Goal: Navigation & Orientation: Find specific page/section

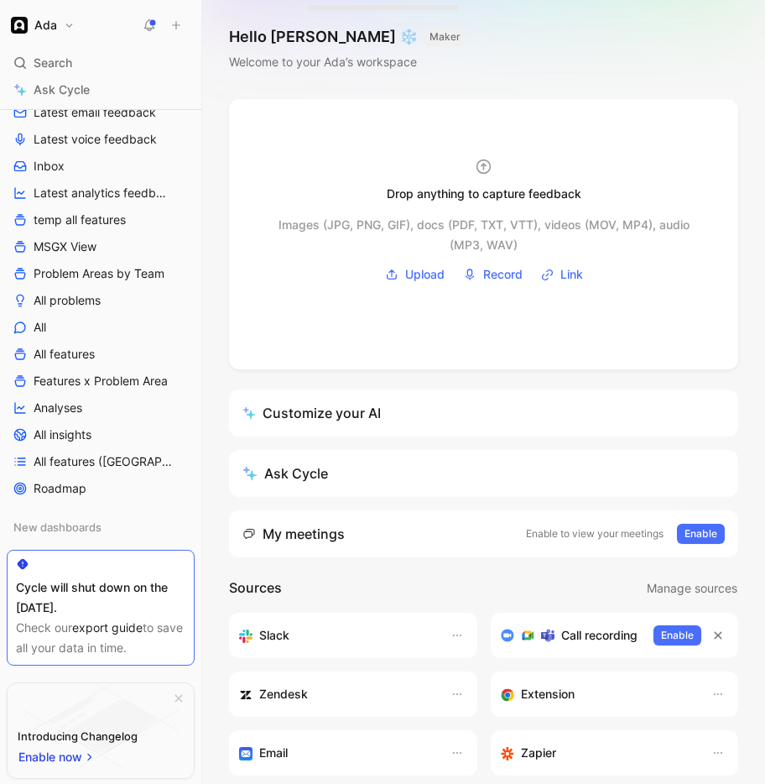
scroll to position [246, 0]
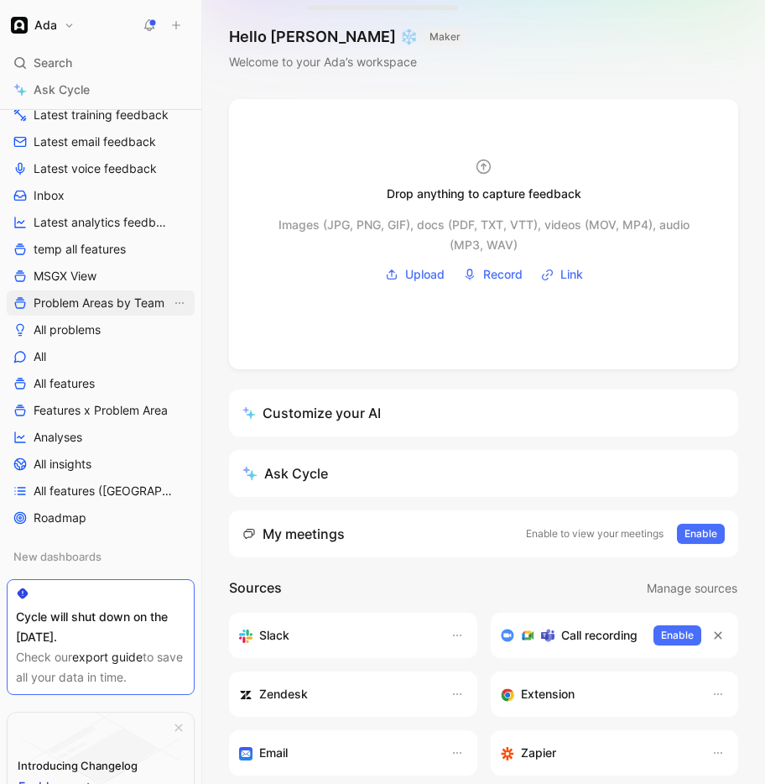
click at [72, 309] on span "Problem Areas by Team" at bounding box center [99, 302] width 131 height 17
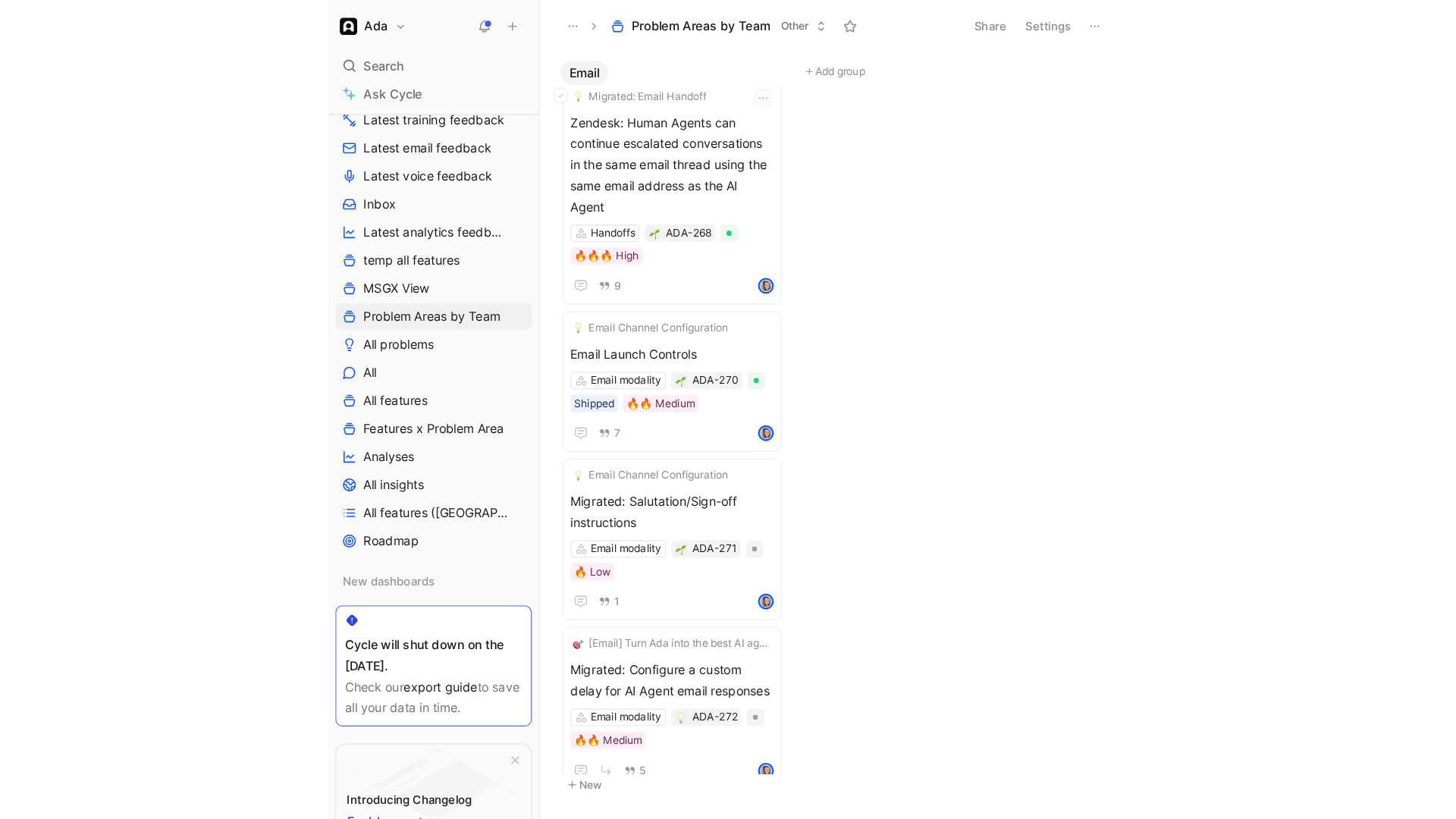
scroll to position [3544, 0]
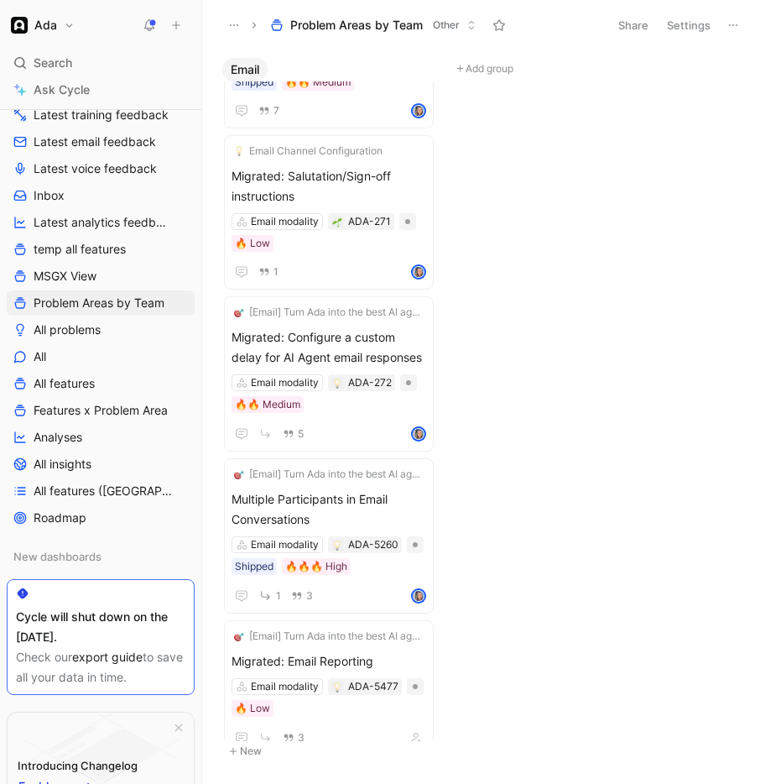
click at [379, 25] on span "Problem Areas by Team" at bounding box center [356, 25] width 133 height 17
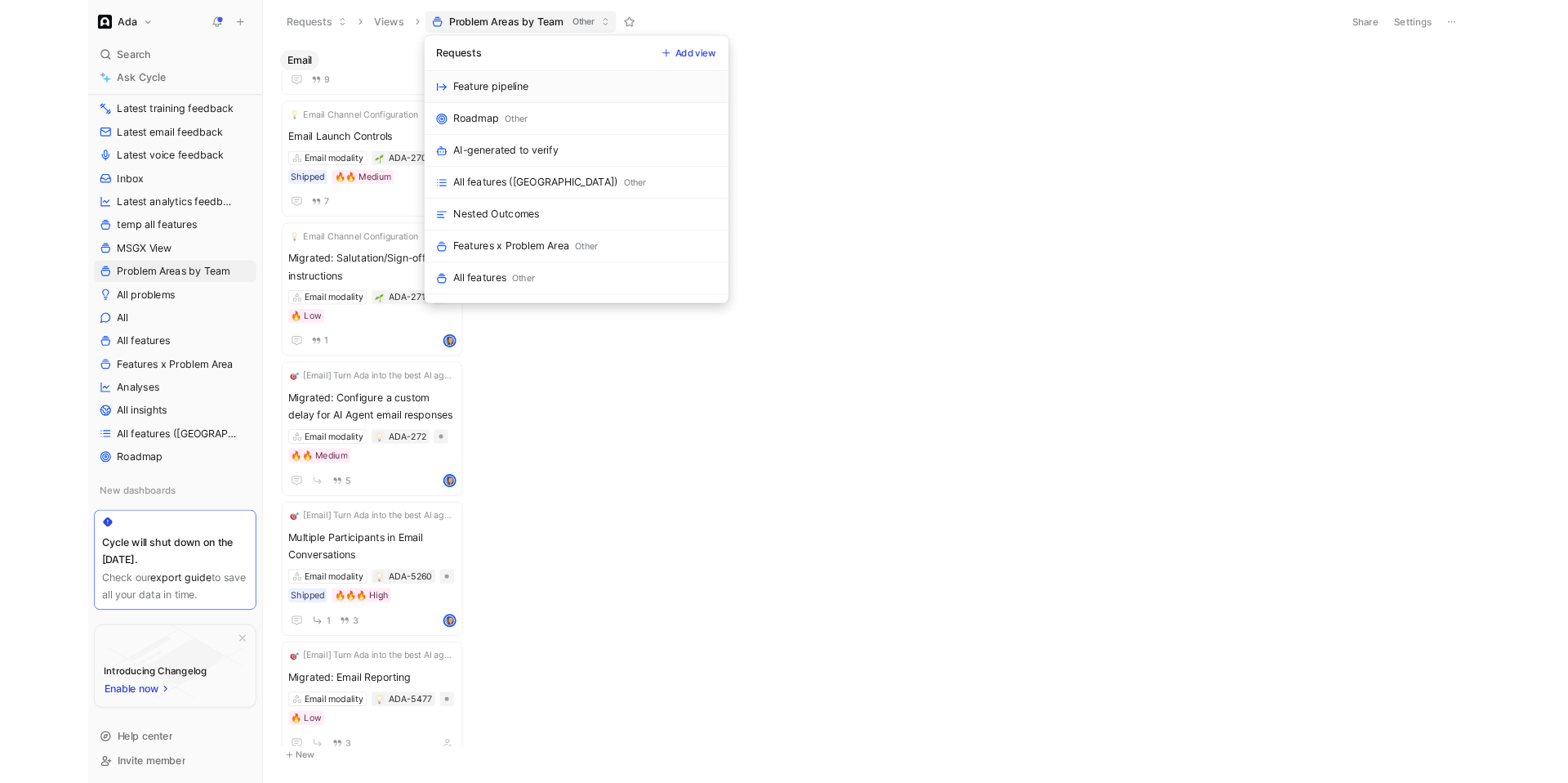
scroll to position [3798, 0]
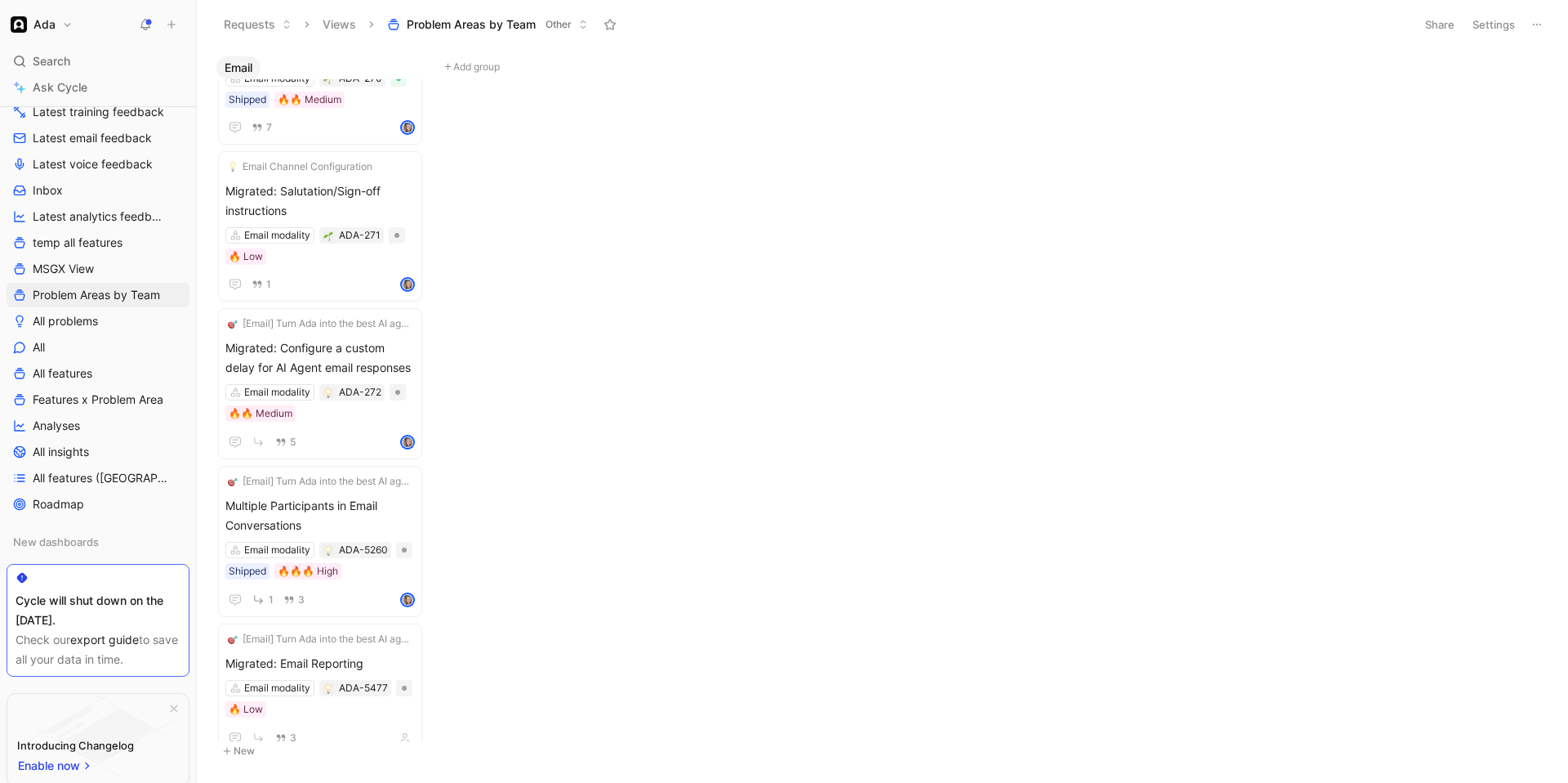
click at [245, 74] on span "Email" at bounding box center [238, 67] width 28 height 17
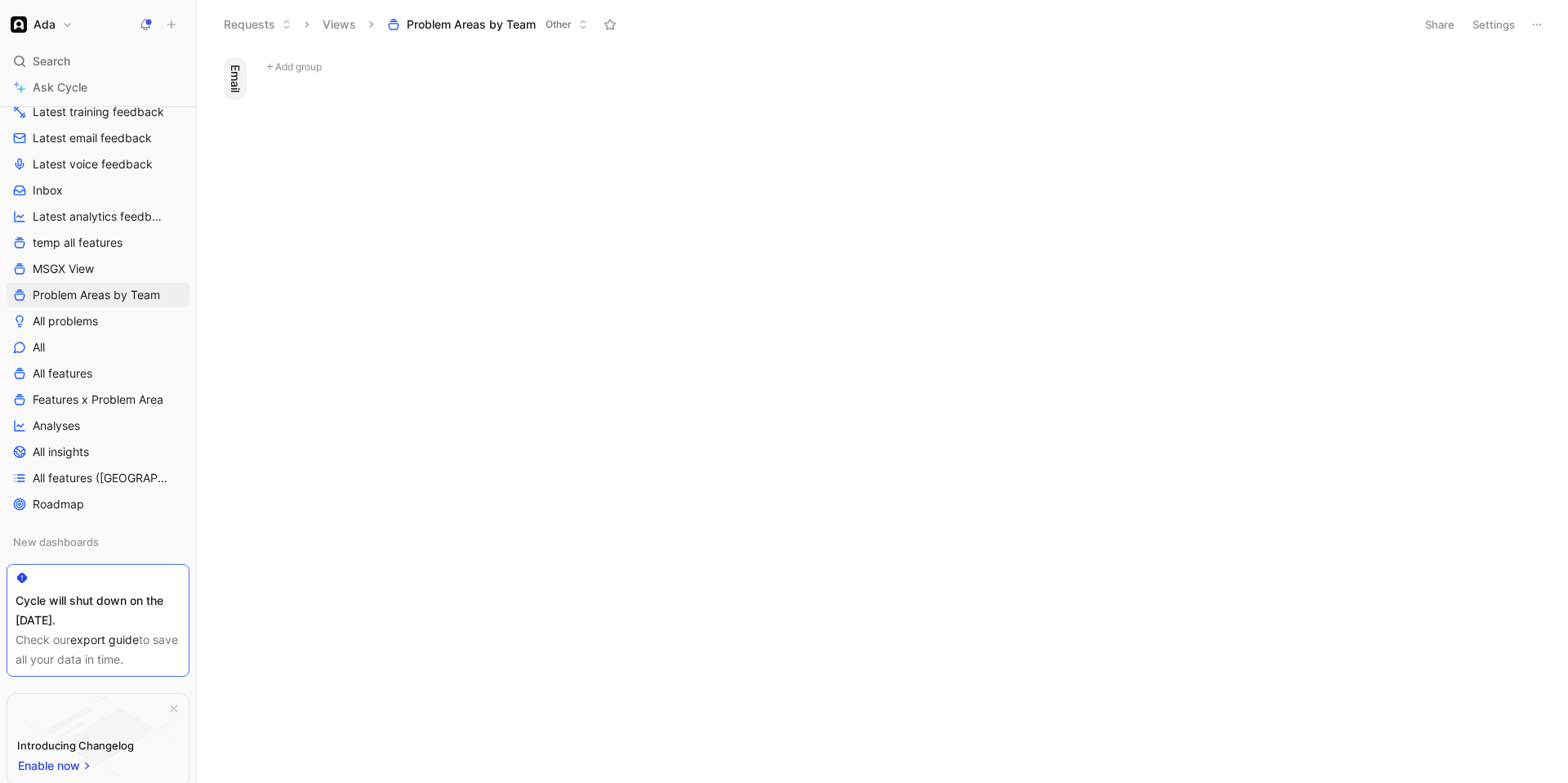
click at [238, 74] on span "Email" at bounding box center [235, 78] width 17 height 28
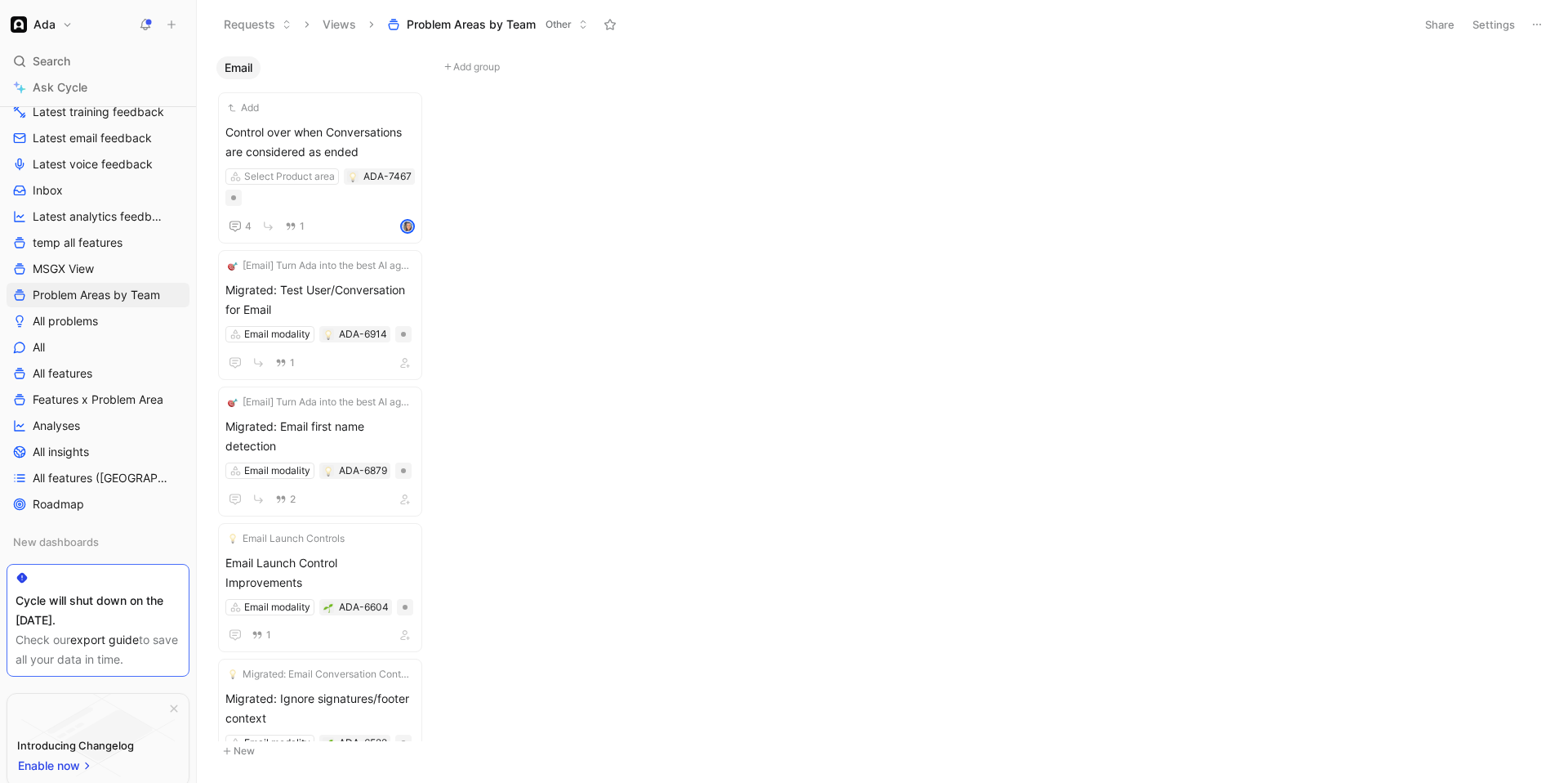
click at [474, 70] on button "Add group" at bounding box center [549, 67] width 221 height 19
click at [494, 166] on div "Email Add Control over when Conversations are considered as ended Select Produc…" at bounding box center [882, 415] width 1371 height 733
click at [336, 19] on button "Views" at bounding box center [340, 24] width 49 height 24
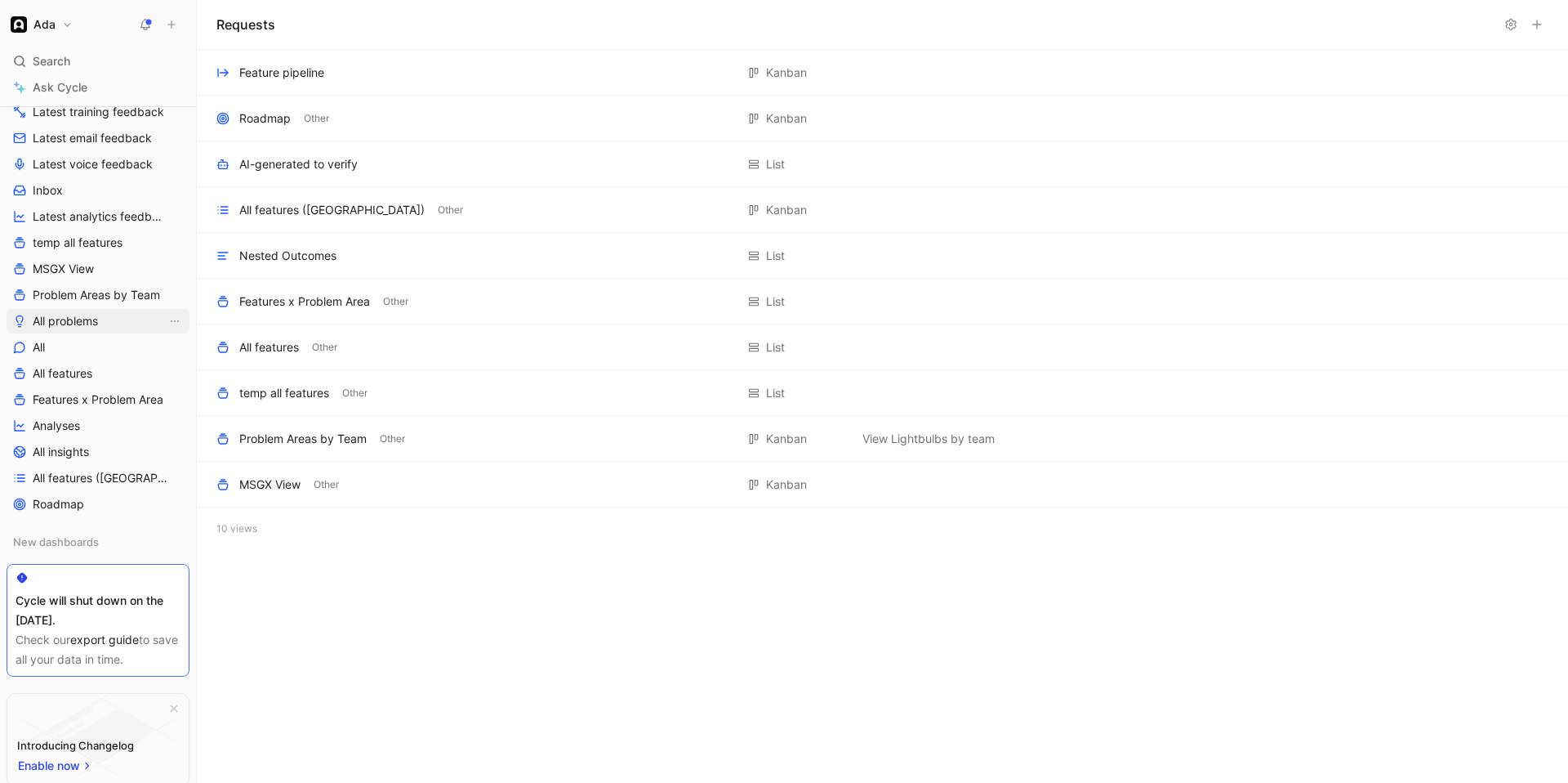
click at [64, 322] on span "All problems" at bounding box center [65, 320] width 65 height 17
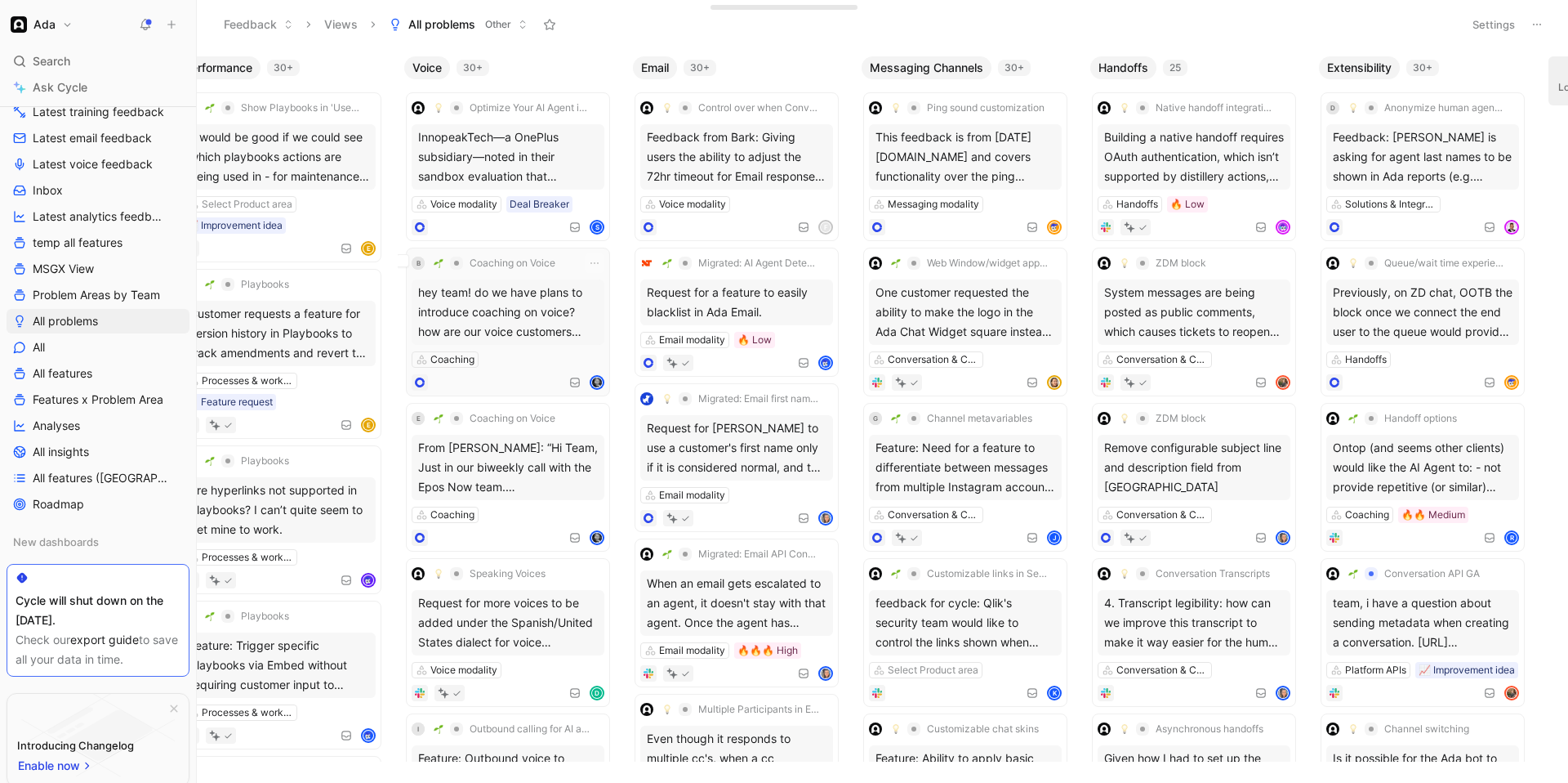
scroll to position [0, 1247]
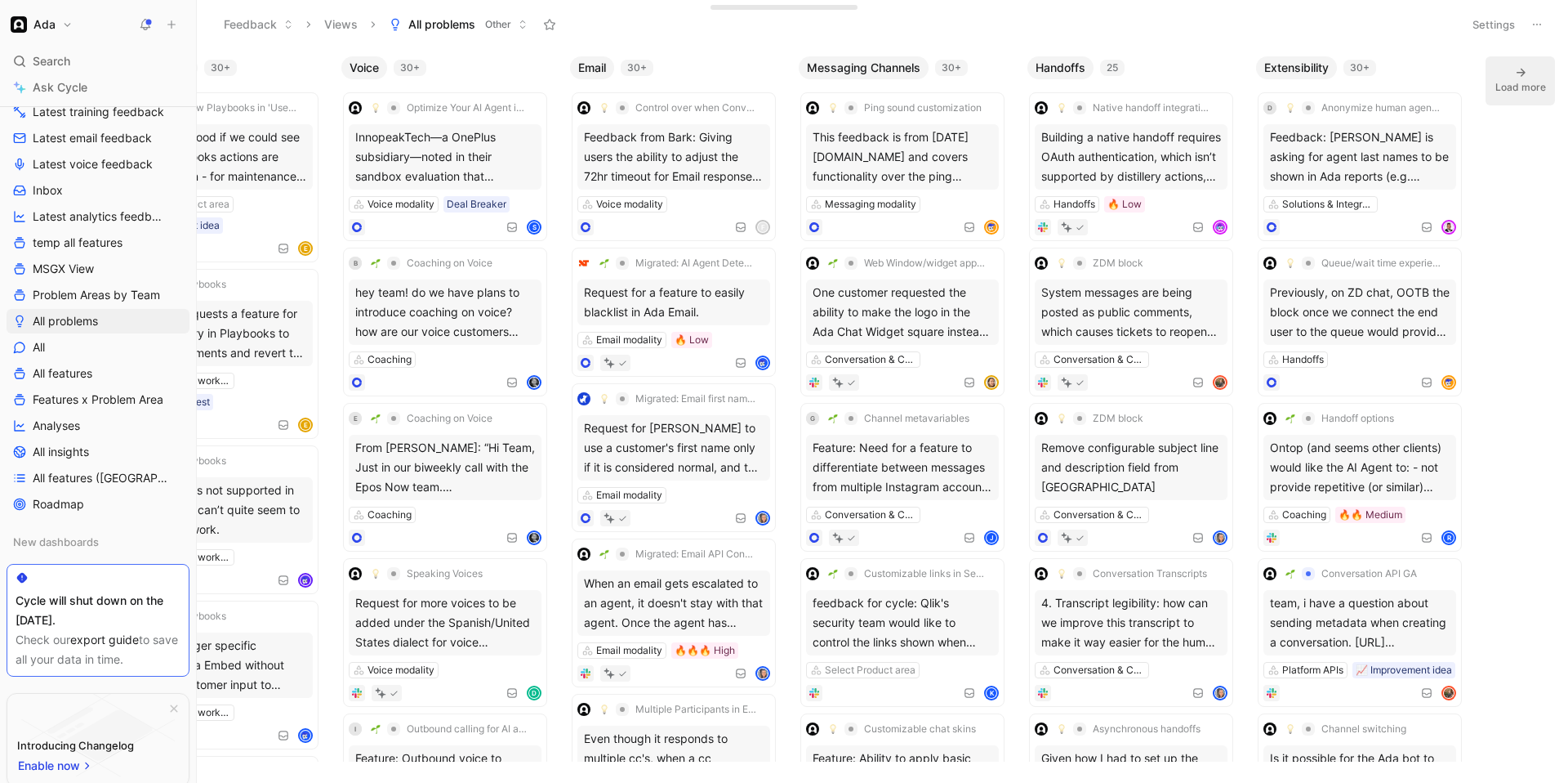
click at [744, 68] on div "30+" at bounding box center [1360, 67] width 33 height 17
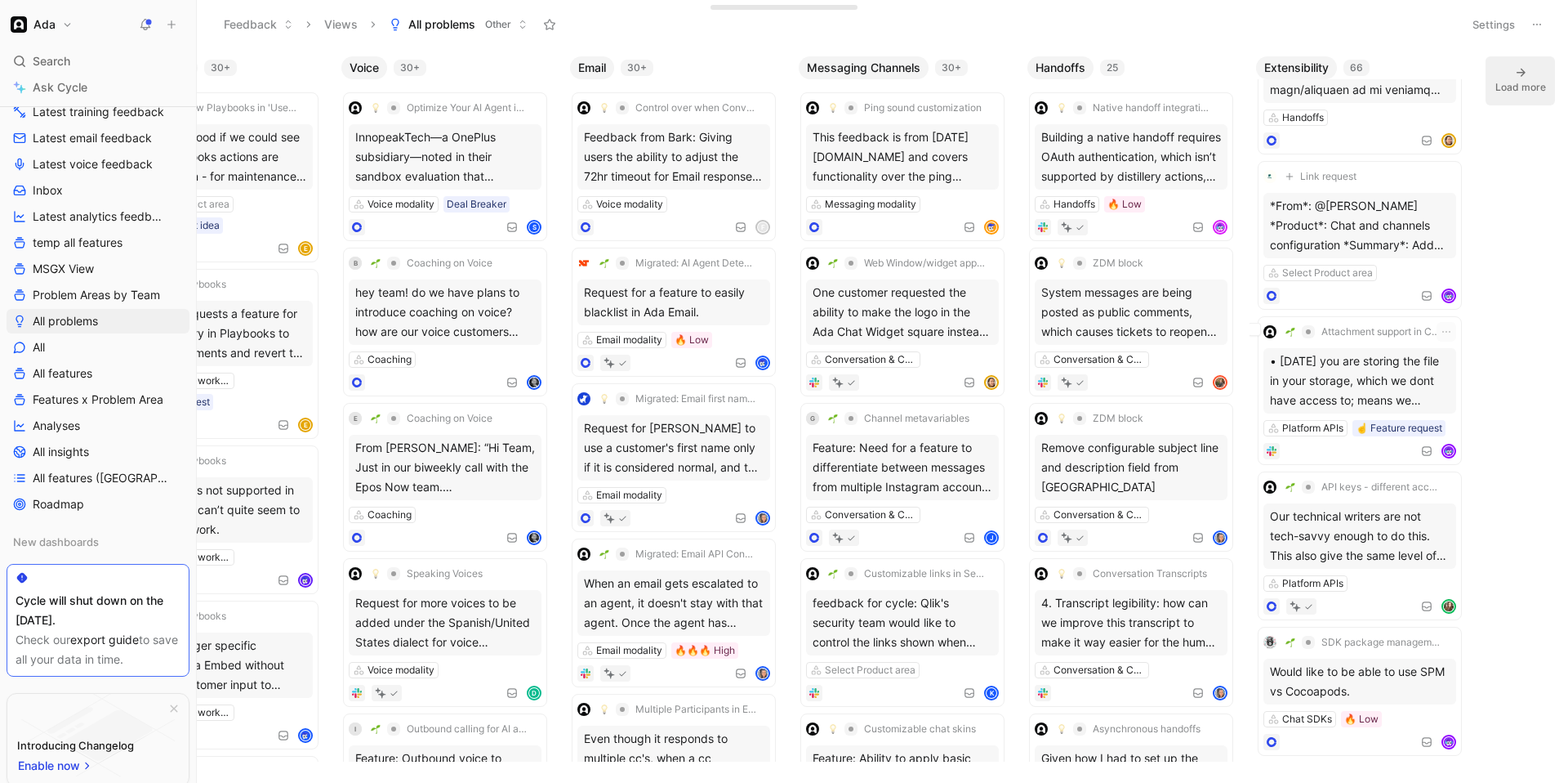
scroll to position [6804, 0]
click at [414, 63] on div "30+" at bounding box center [410, 67] width 33 height 17
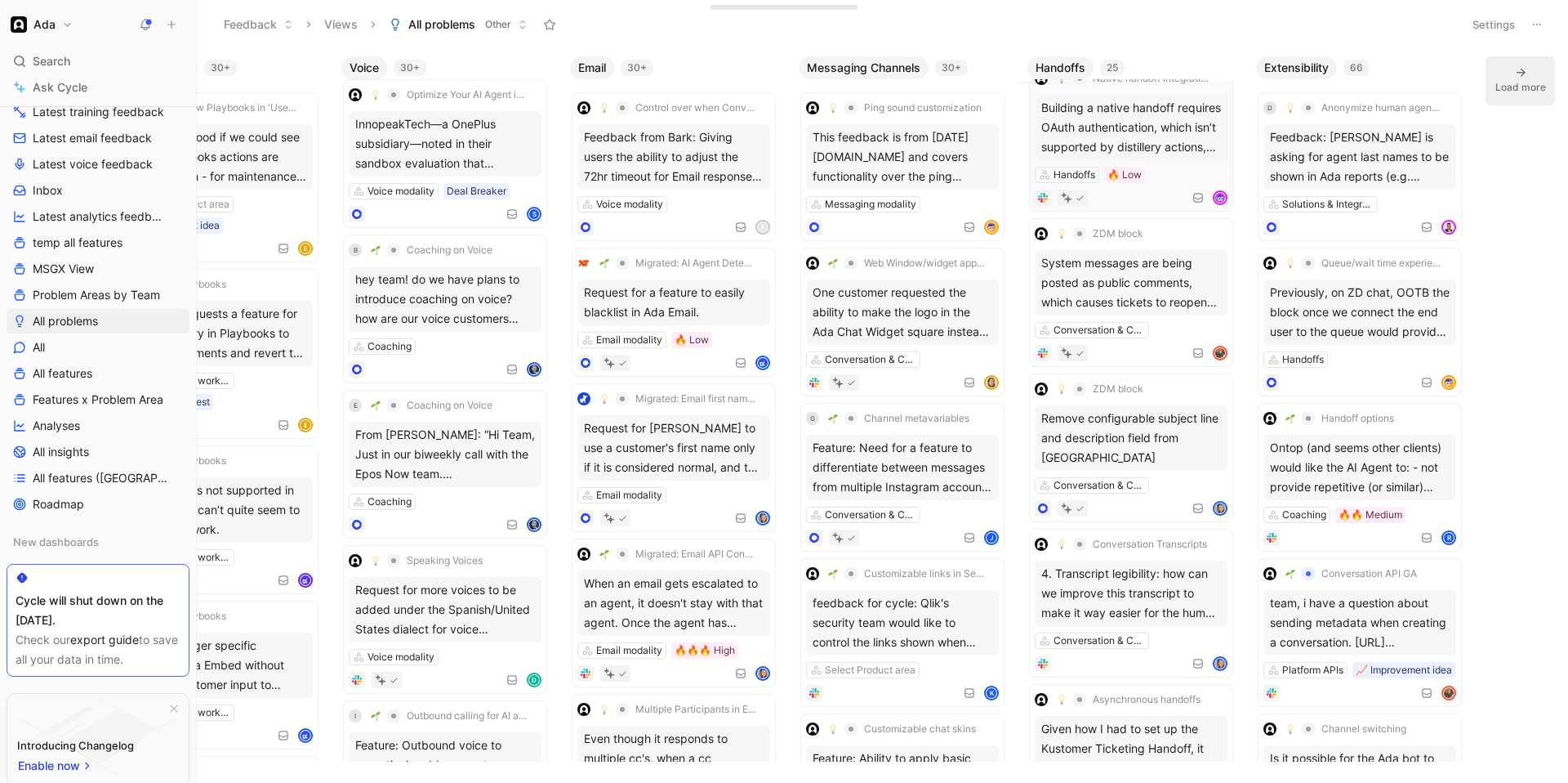
scroll to position [69, 0]
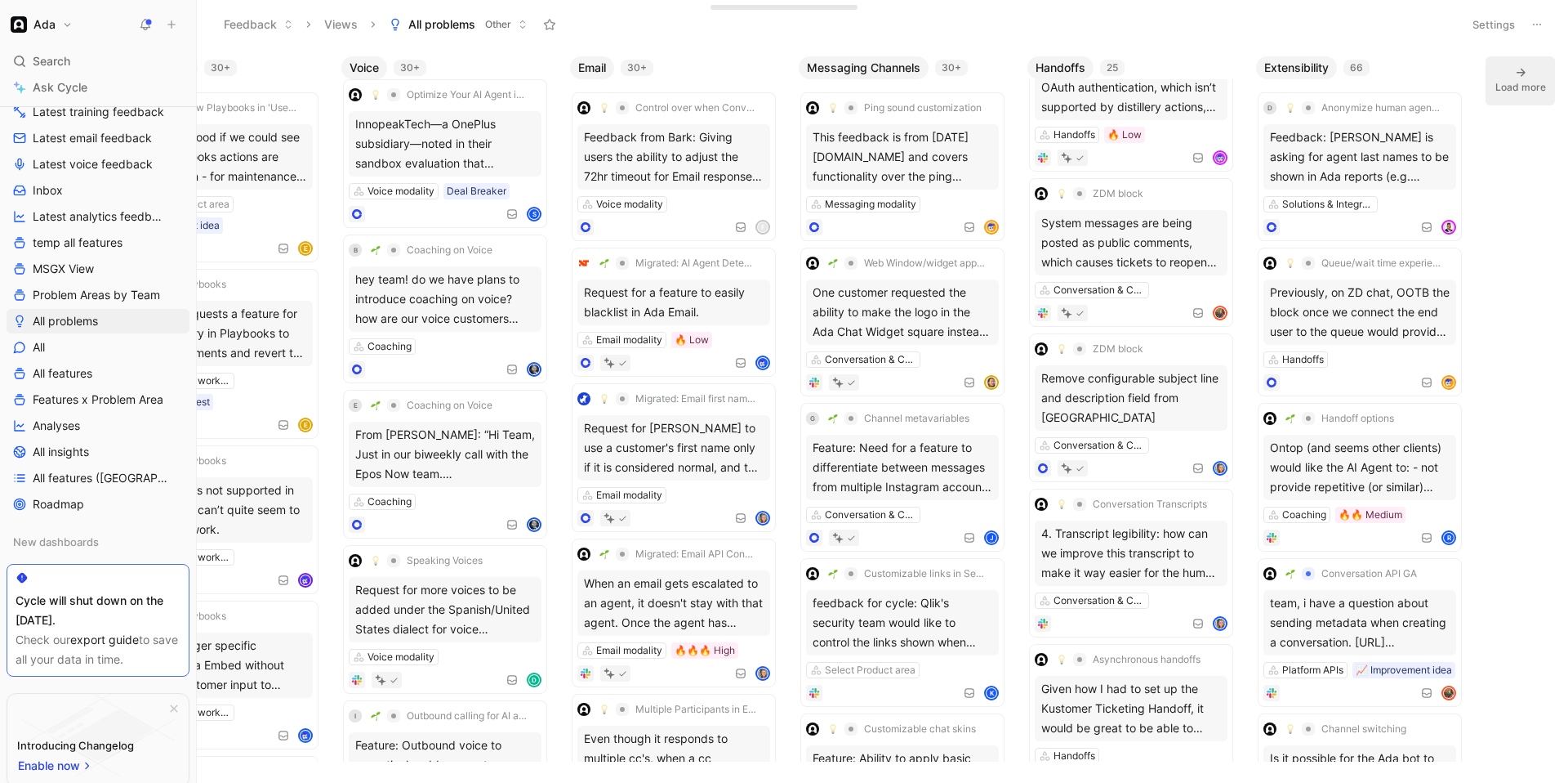
click at [409, 68] on div "30+" at bounding box center [410, 67] width 33 height 17
click at [415, 68] on div "30+" at bounding box center [410, 67] width 33 height 17
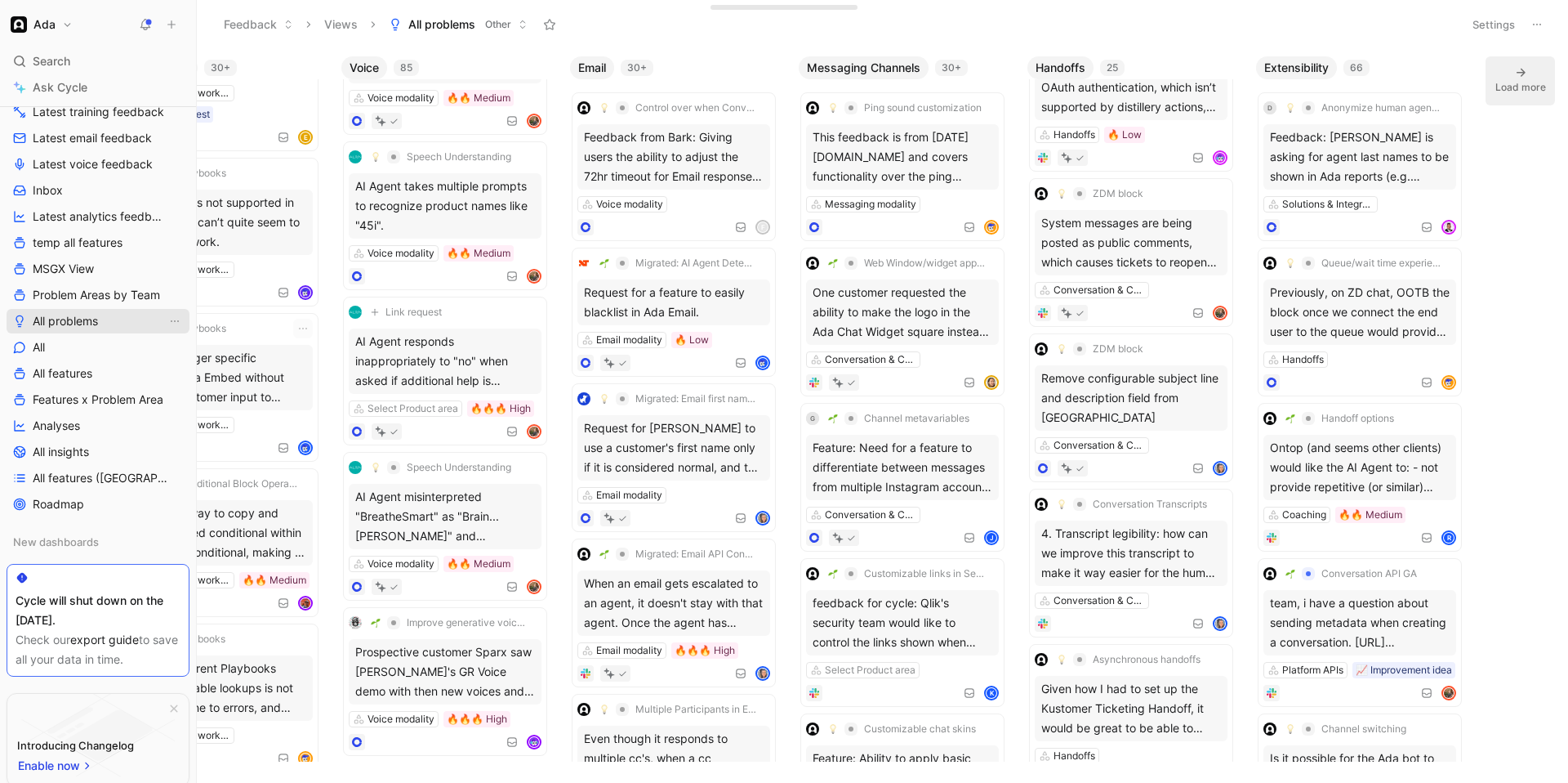
scroll to position [303, 0]
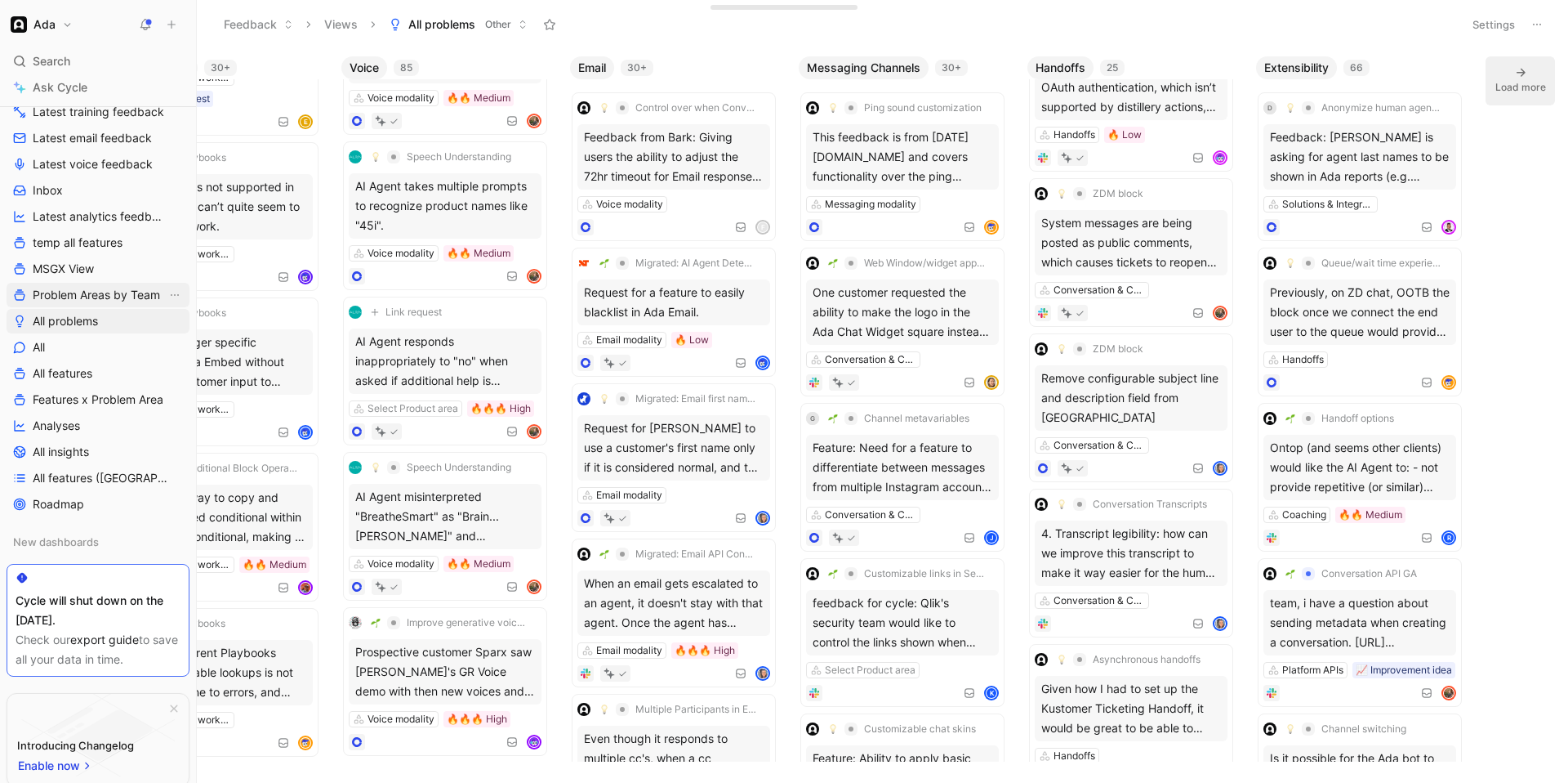
click at [64, 292] on span "Problem Areas by Team" at bounding box center [96, 294] width 128 height 17
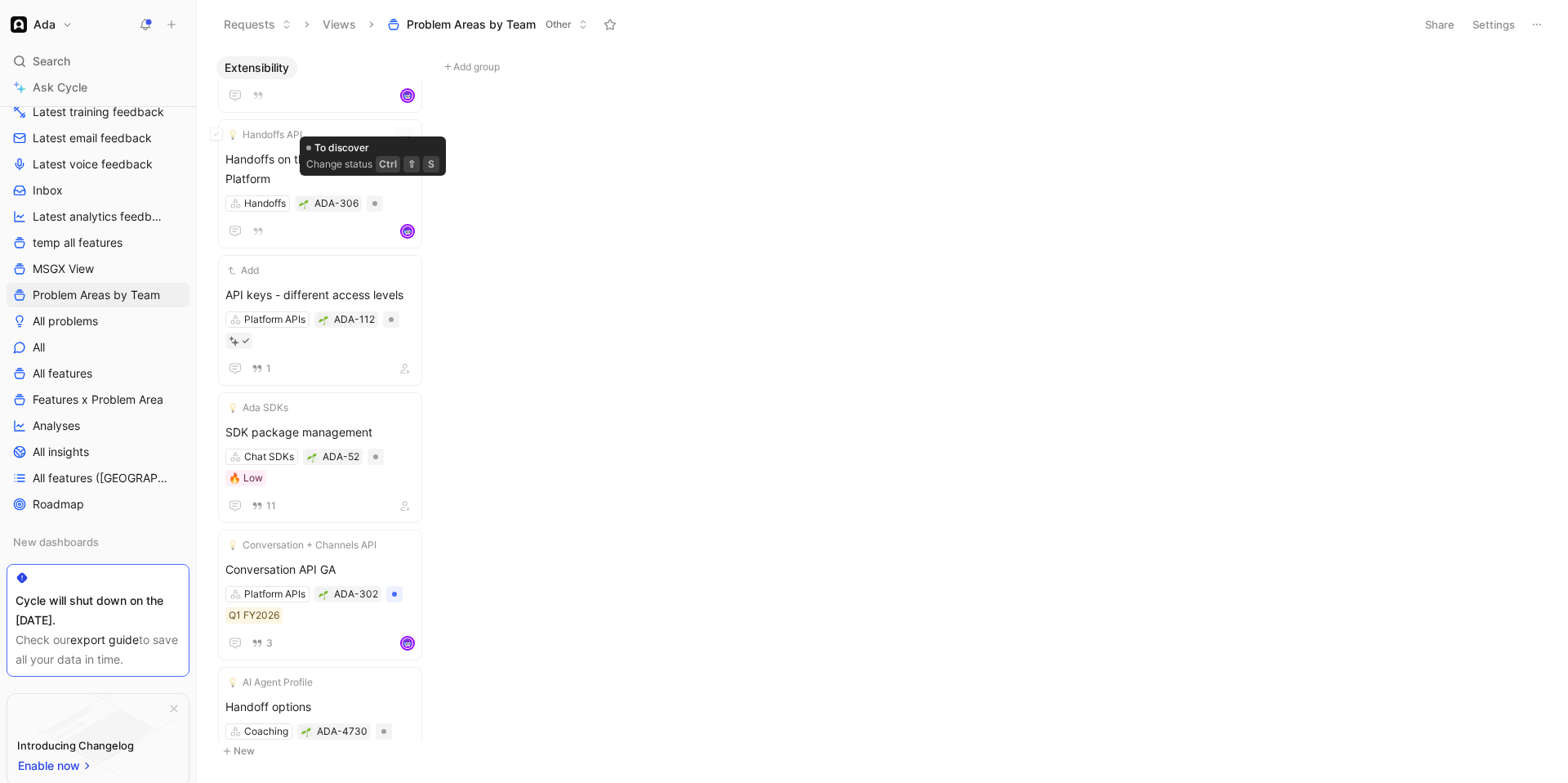
scroll to position [1461, 0]
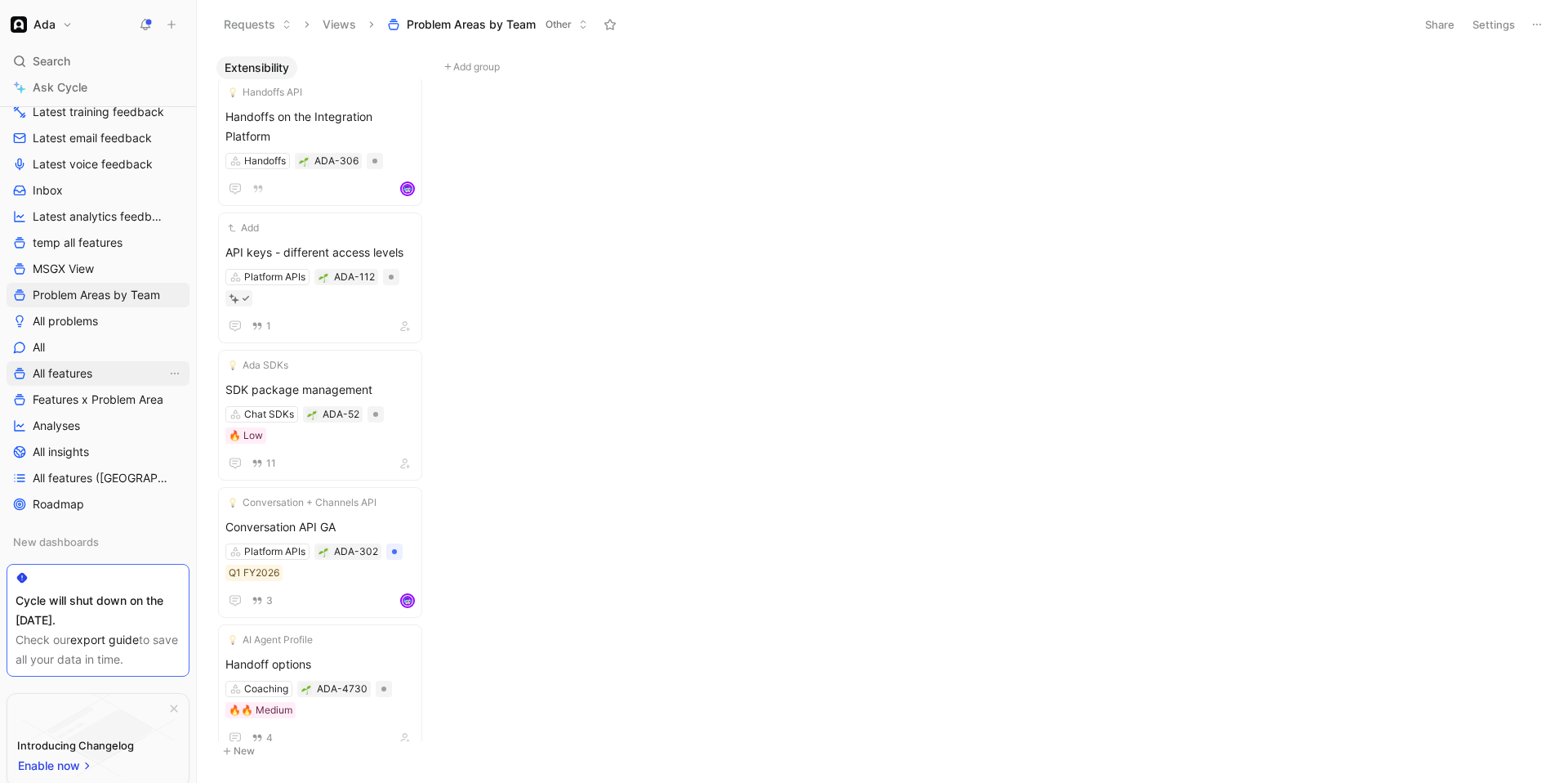
click at [74, 378] on span "All features" at bounding box center [62, 373] width 59 height 17
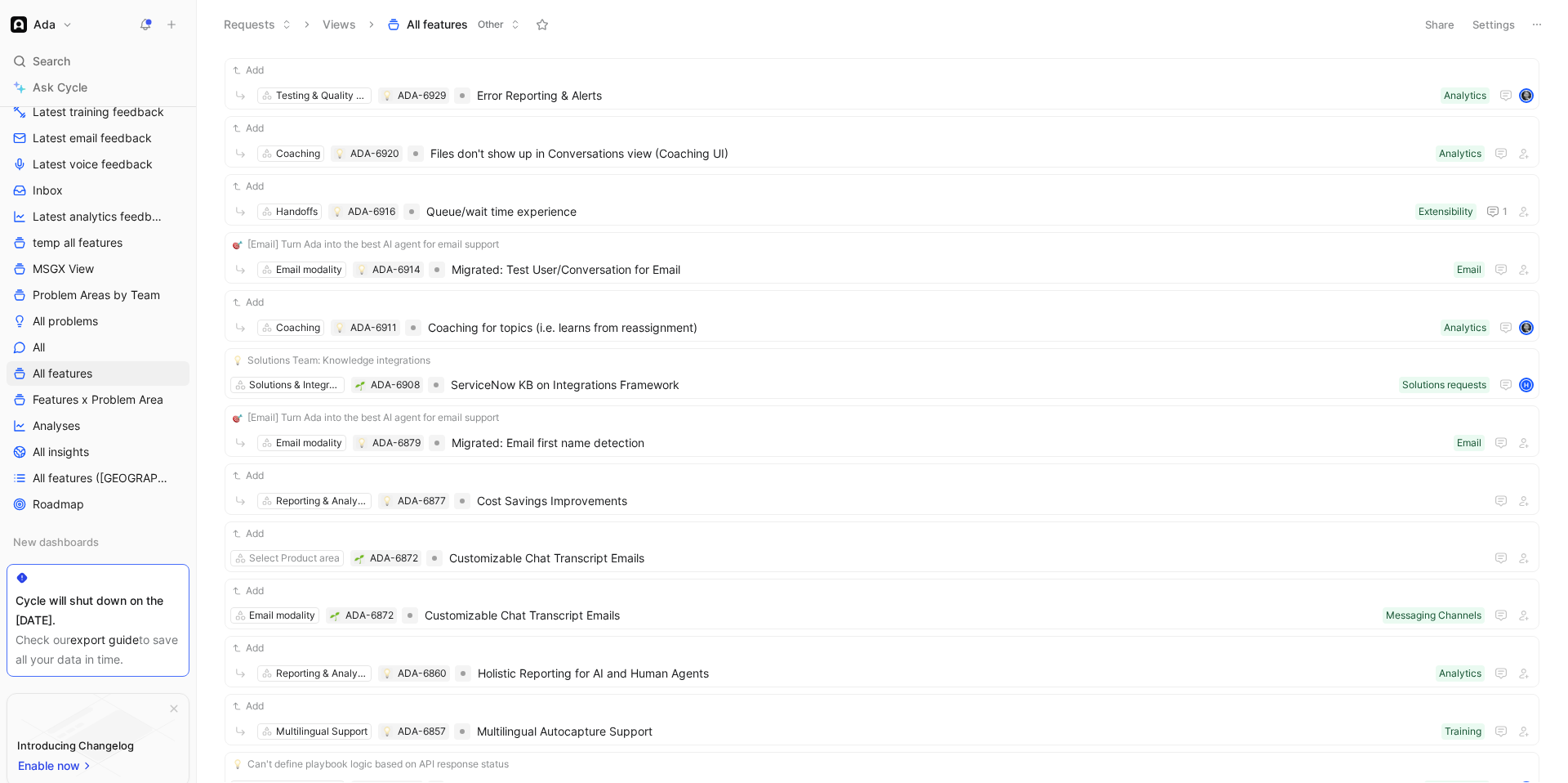
scroll to position [2834, 0]
